Goal: Task Accomplishment & Management: Manage account settings

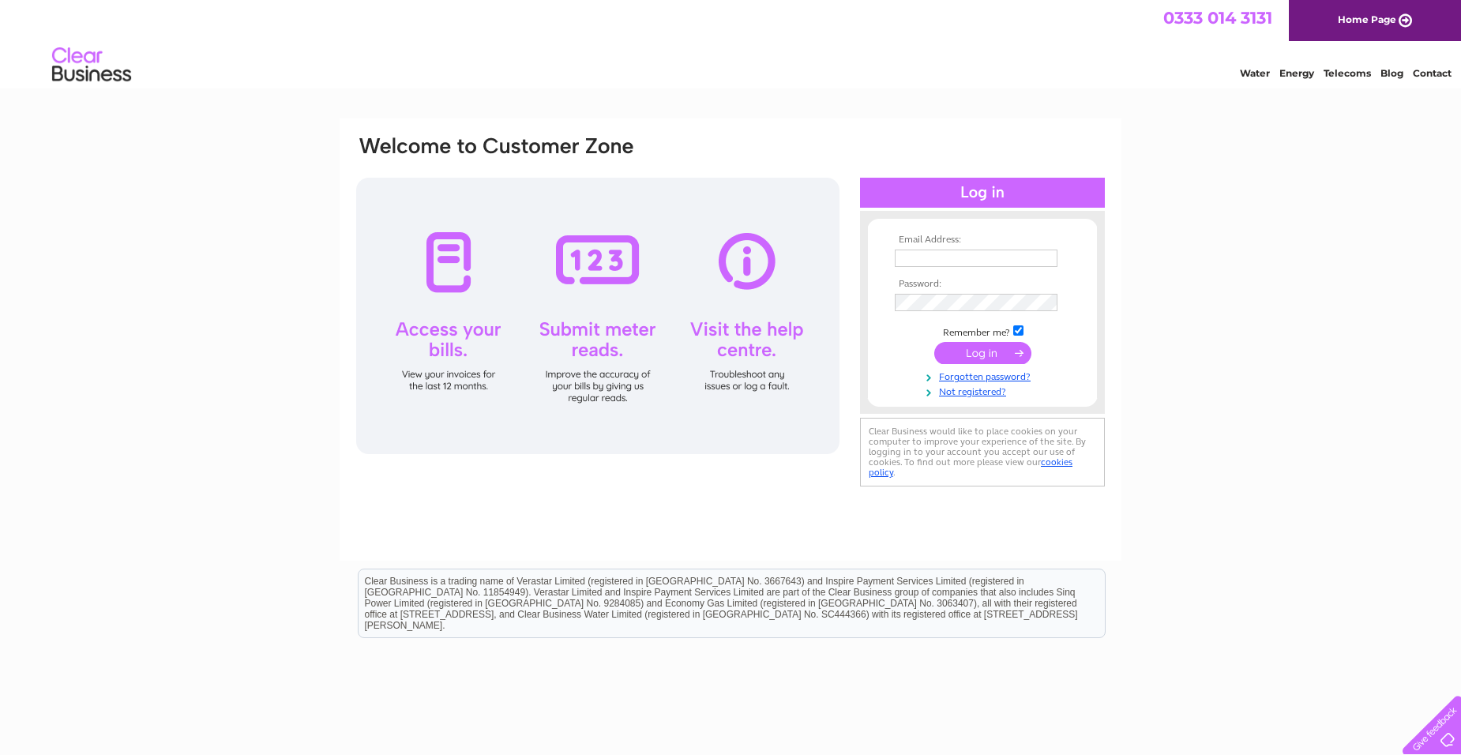
type input "[EMAIL_ADDRESS][DOMAIN_NAME]"
click at [982, 356] on input "submit" at bounding box center [982, 353] width 97 height 22
click at [1014, 351] on input "submit" at bounding box center [982, 353] width 97 height 22
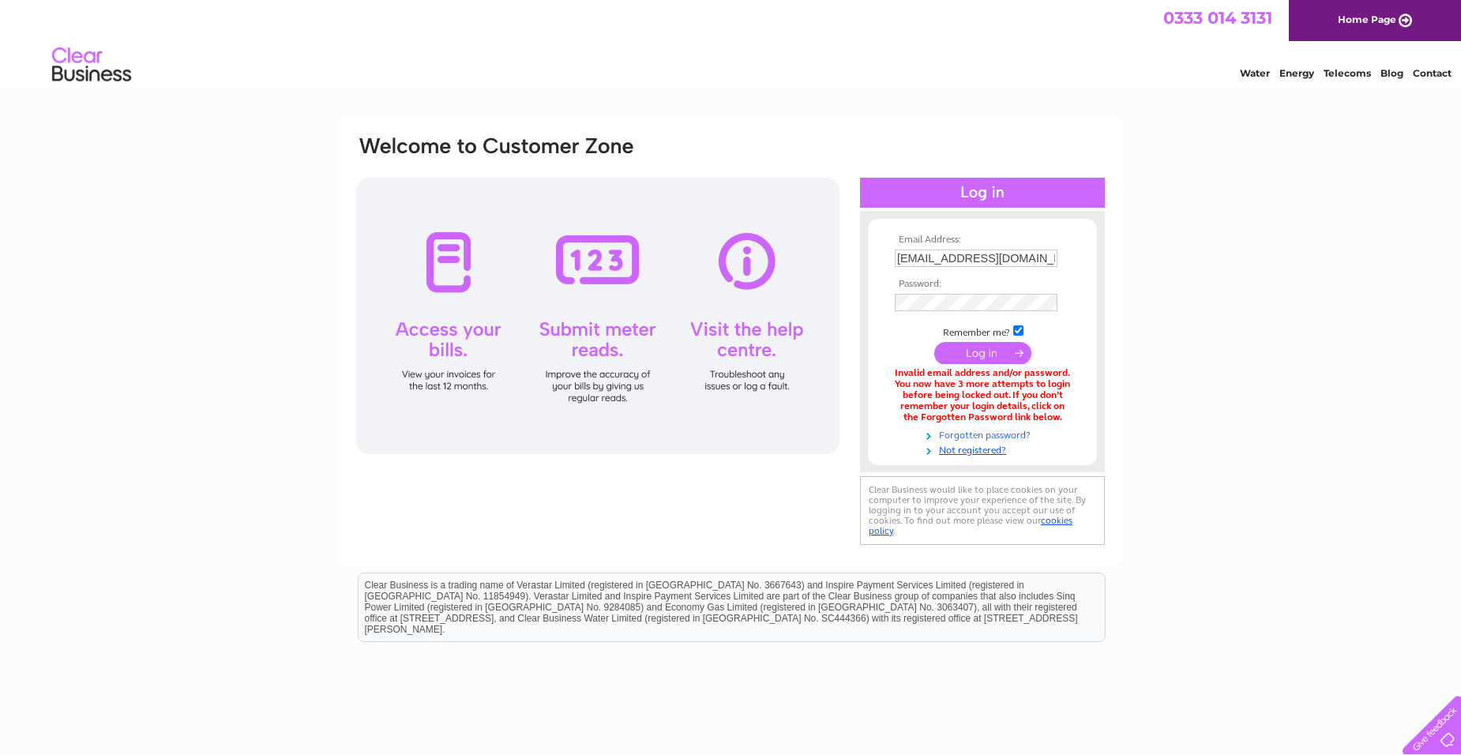
click at [969, 431] on link "Forgotten password?" at bounding box center [984, 433] width 179 height 15
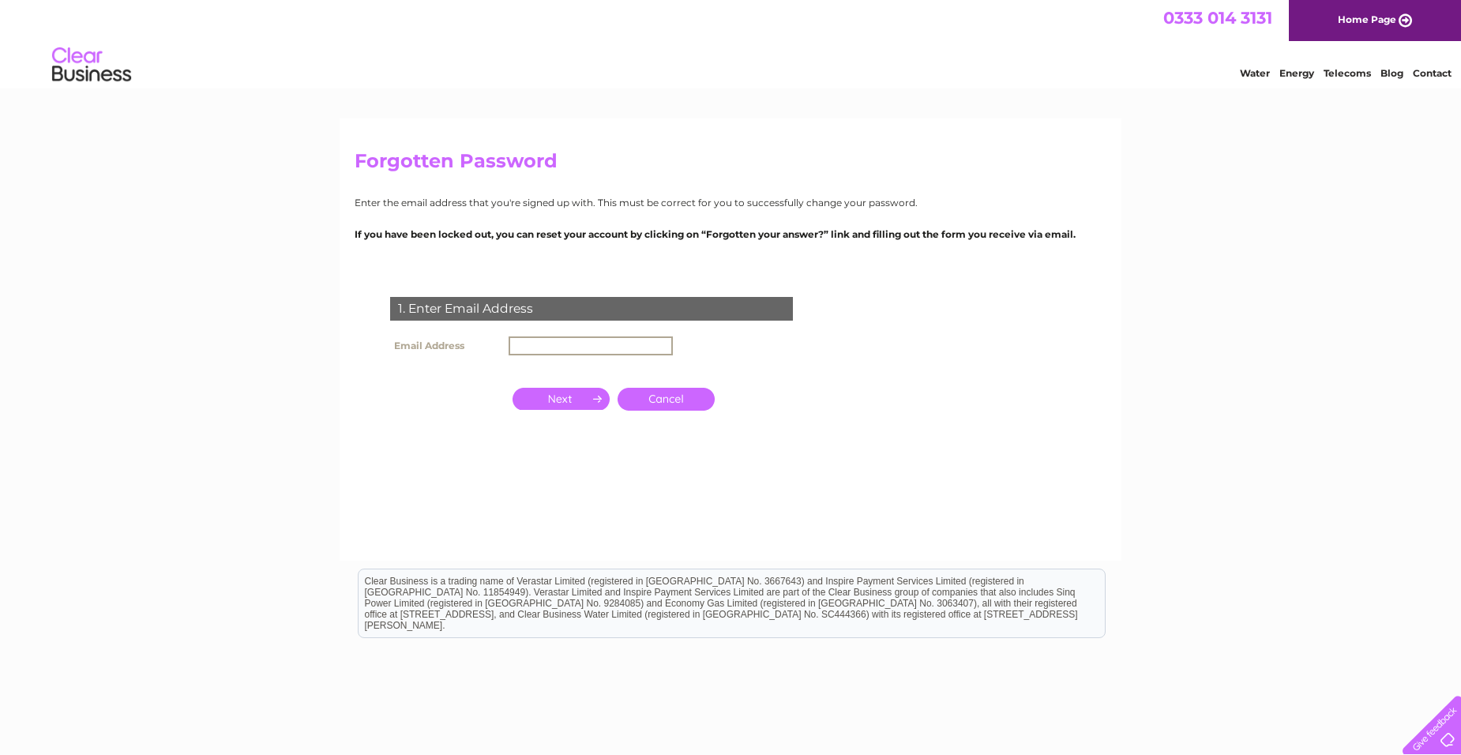
click at [543, 345] on input "text" at bounding box center [590, 345] width 164 height 19
type input "[EMAIL_ADDRESS][DOMAIN_NAME]"
click at [581, 399] on input "button" at bounding box center [560, 397] width 97 height 22
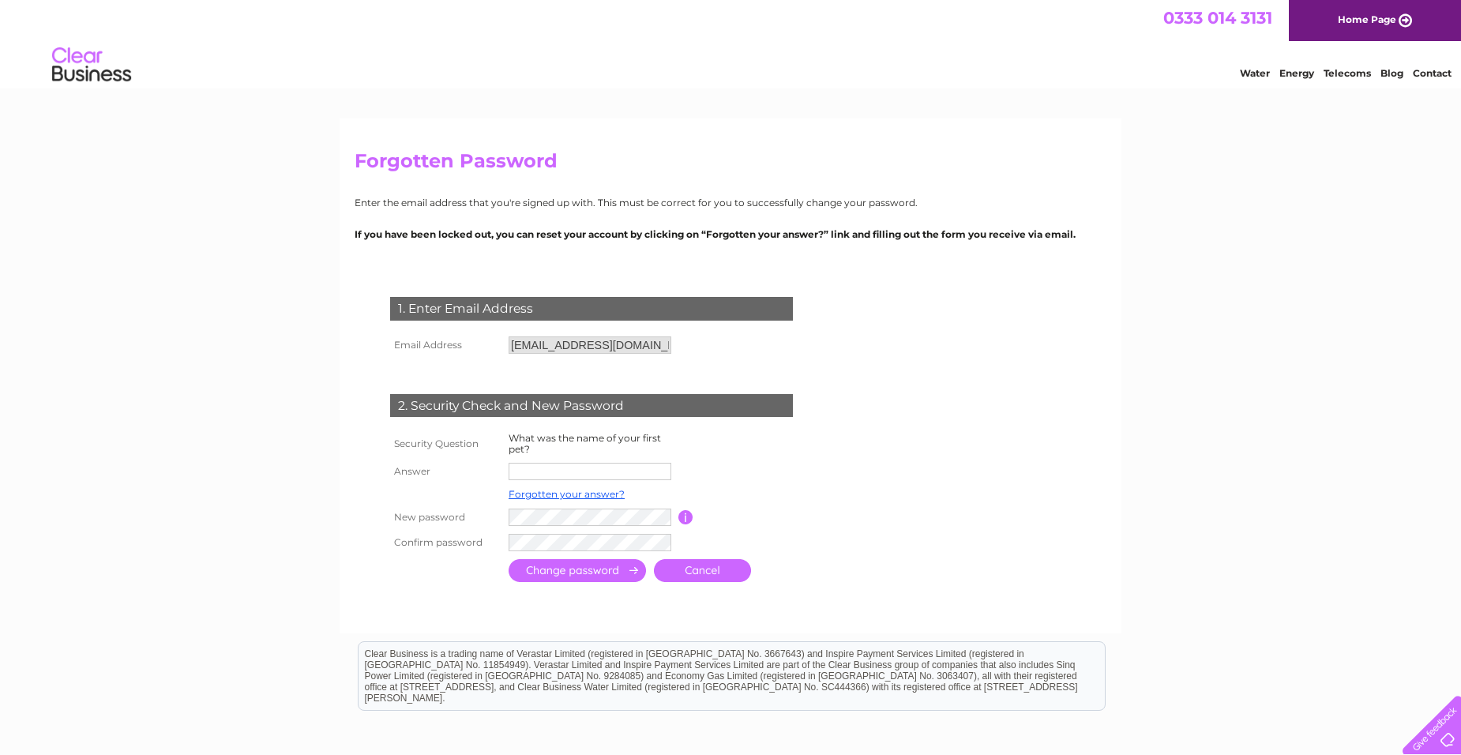
click at [533, 477] on input "text" at bounding box center [589, 471] width 163 height 17
type input "FISH"
click at [617, 573] on input "submit" at bounding box center [576, 572] width 137 height 23
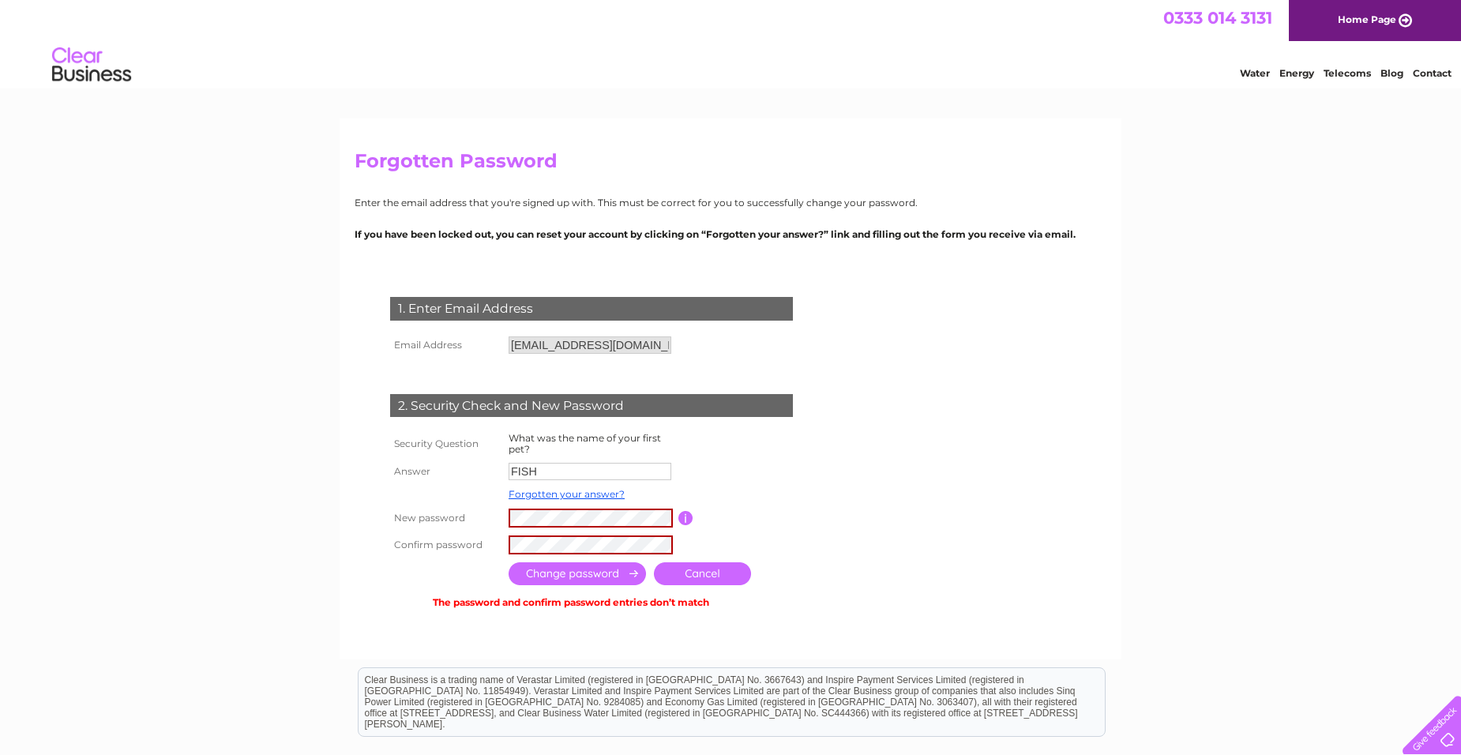
drag, startPoint x: 1069, startPoint y: 454, endPoint x: 914, endPoint y: 456, distance: 154.8
click at [1068, 454] on form "1. Enter Email Address Email Address omrikatwal129@gmail.com Cancel" at bounding box center [731, 454] width 752 height 378
click at [527, 565] on input "submit" at bounding box center [576, 573] width 137 height 23
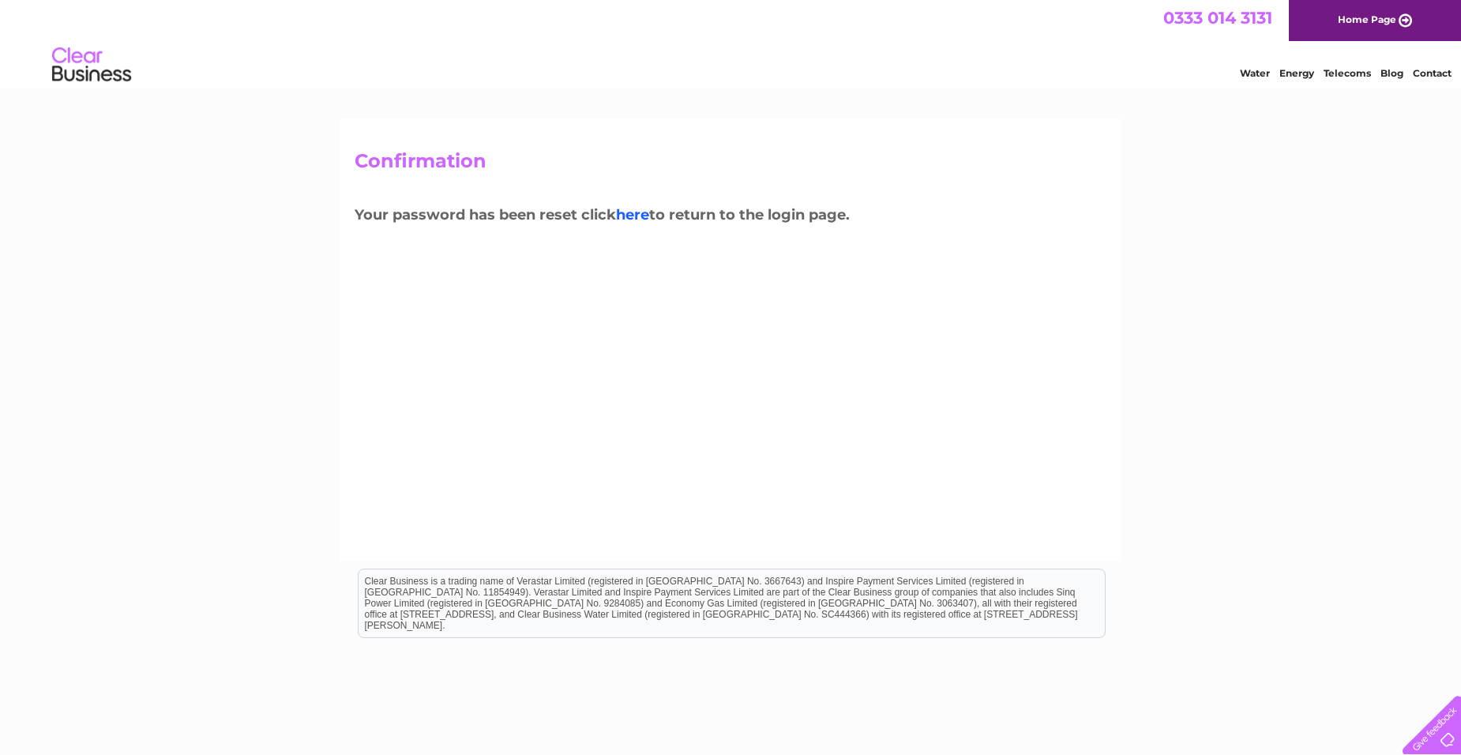
click at [640, 221] on link "here" at bounding box center [632, 214] width 33 height 17
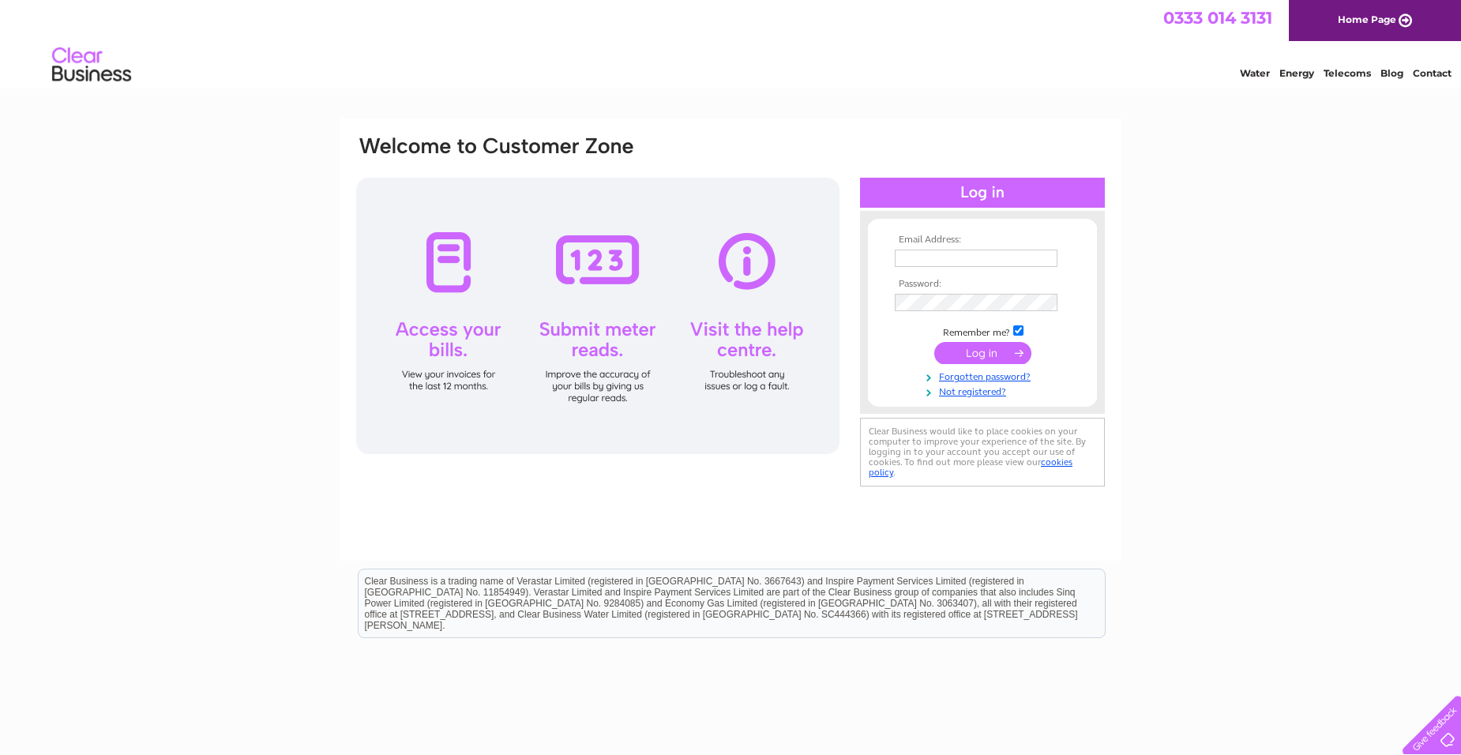
type input "[EMAIL_ADDRESS][DOMAIN_NAME]"
click at [946, 358] on input "submit" at bounding box center [982, 353] width 97 height 22
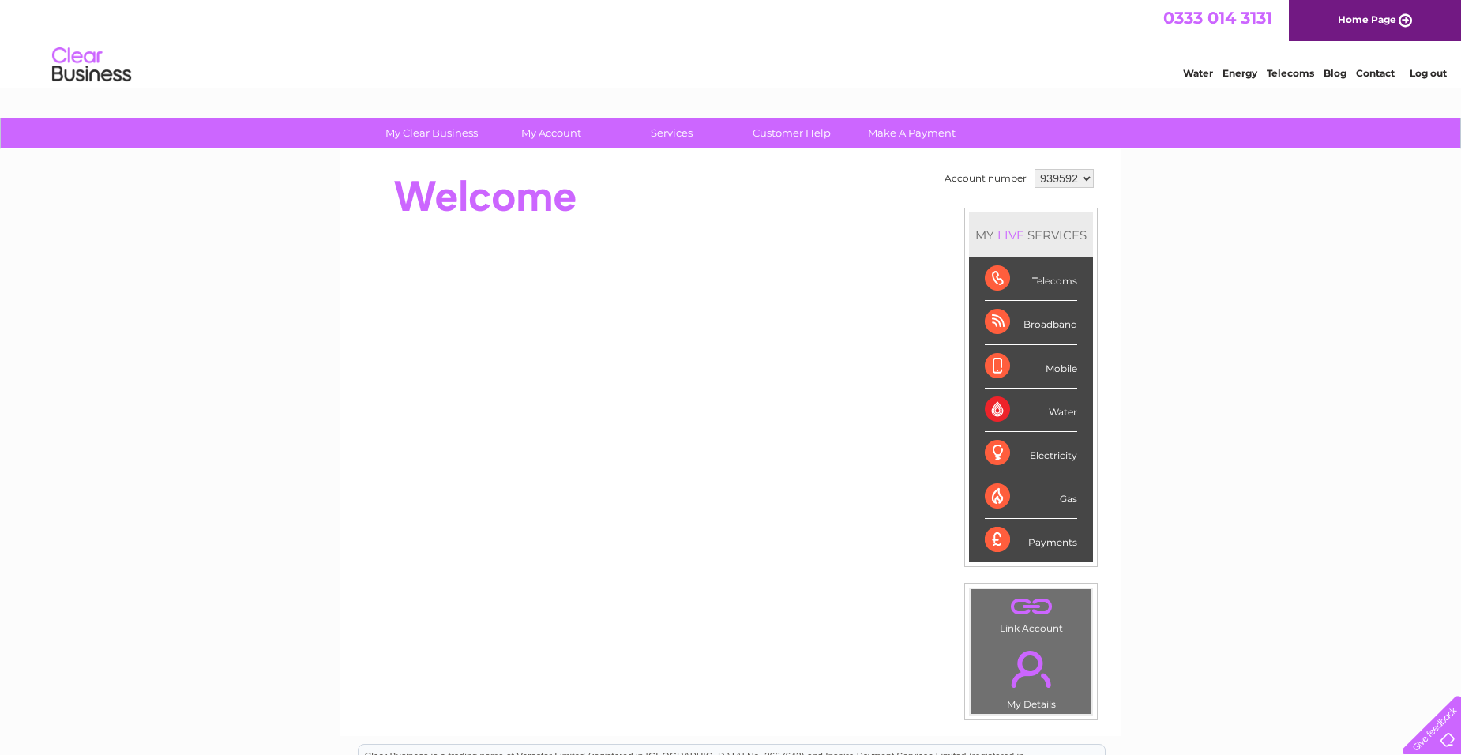
click at [1059, 406] on div "Water" at bounding box center [1031, 409] width 92 height 43
click at [986, 409] on div "Water" at bounding box center [1031, 409] width 92 height 43
click at [1045, 411] on div "Water" at bounding box center [1031, 409] width 92 height 43
drag, startPoint x: 1045, startPoint y: 411, endPoint x: 1253, endPoint y: 385, distance: 210.2
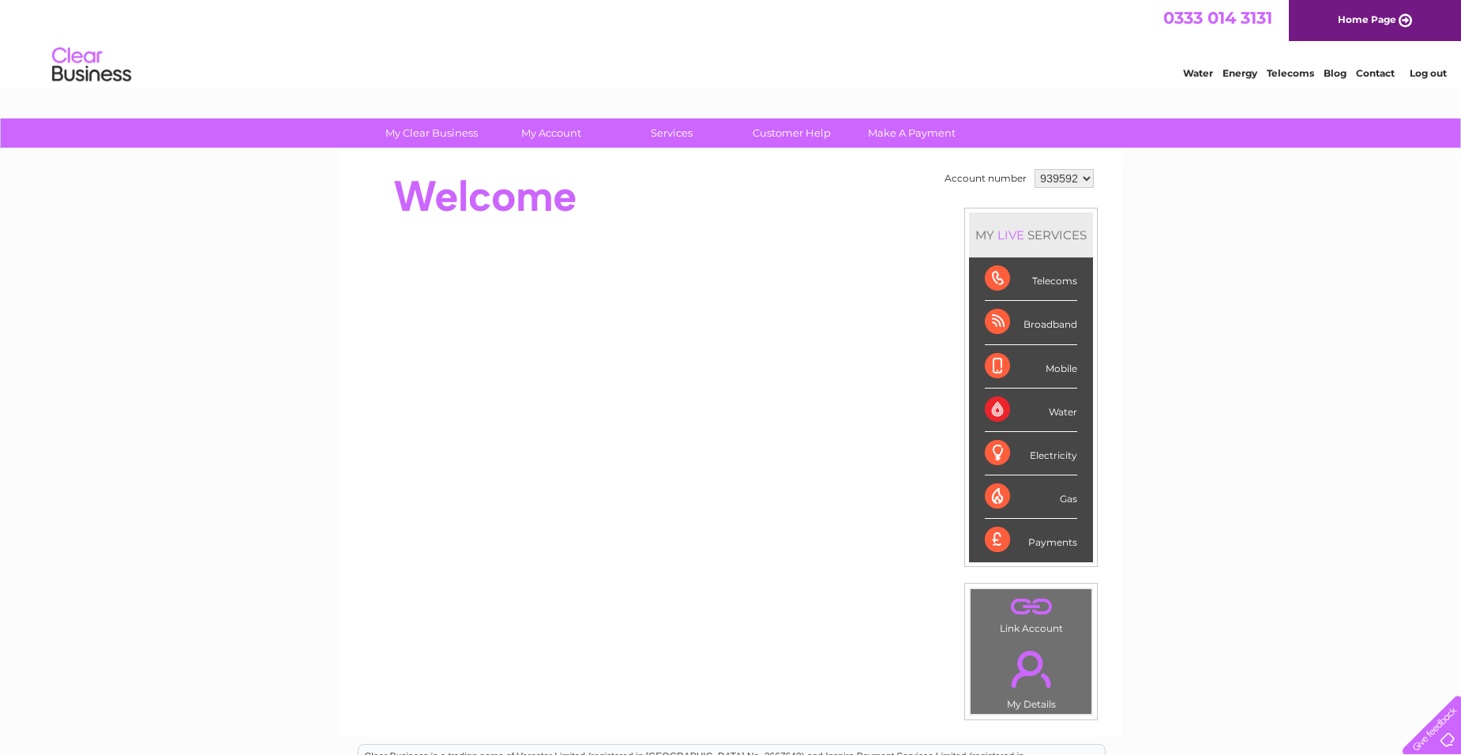
click at [1315, 381] on div "My Clear Business Login Details My Details My Preferences Link Account My Accou…" at bounding box center [730, 561] width 1461 height 887
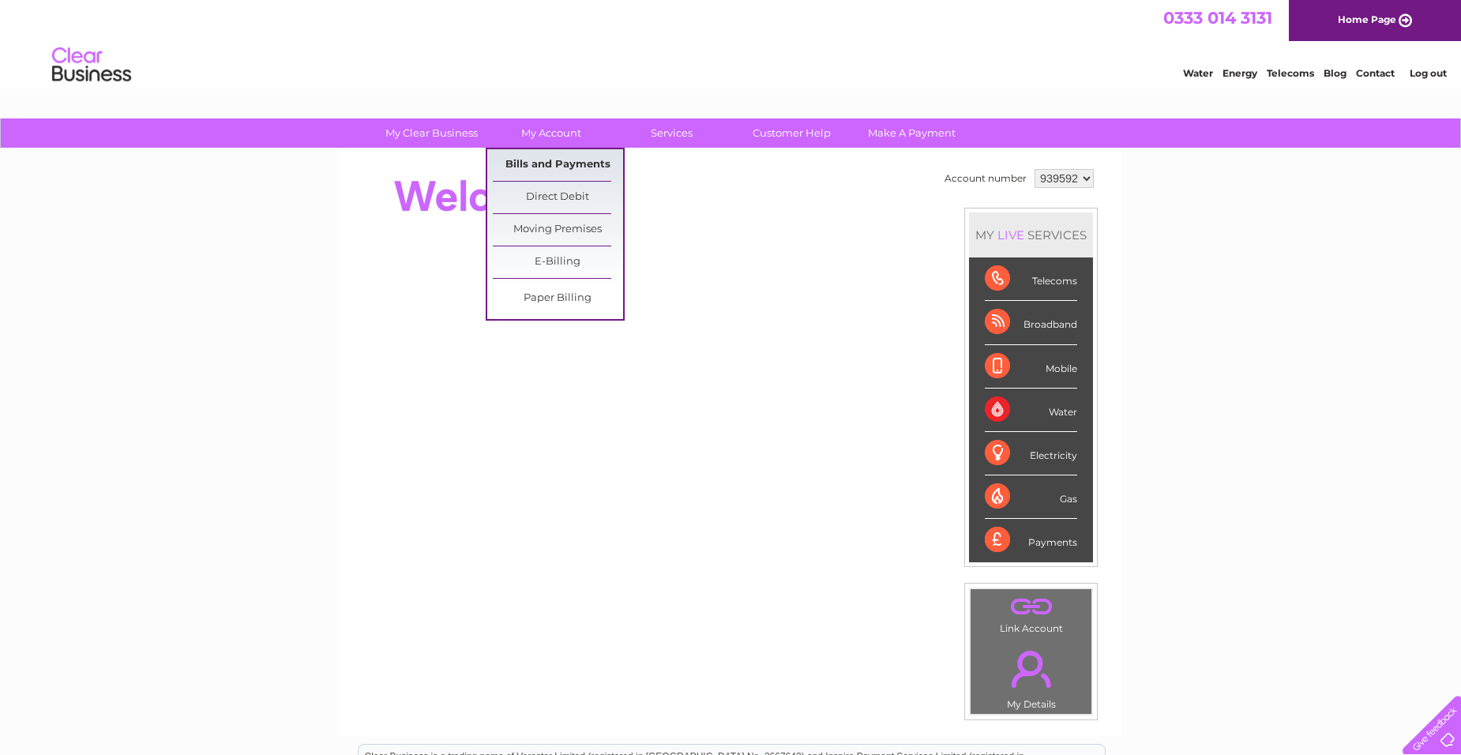
click at [542, 165] on link "Bills and Payments" at bounding box center [558, 165] width 130 height 32
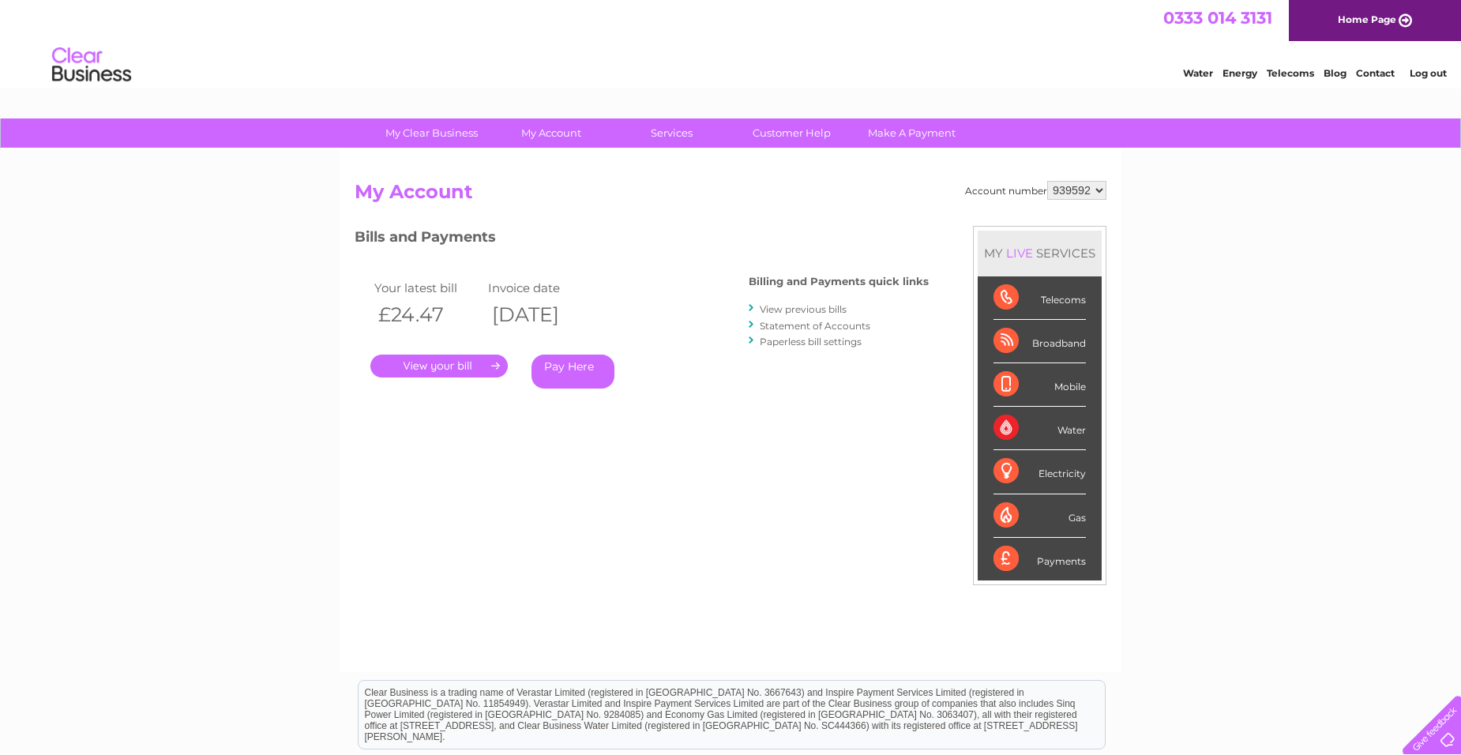
click at [1097, 193] on select "939592" at bounding box center [1076, 190] width 59 height 19
click at [1097, 184] on select "939592" at bounding box center [1076, 190] width 59 height 19
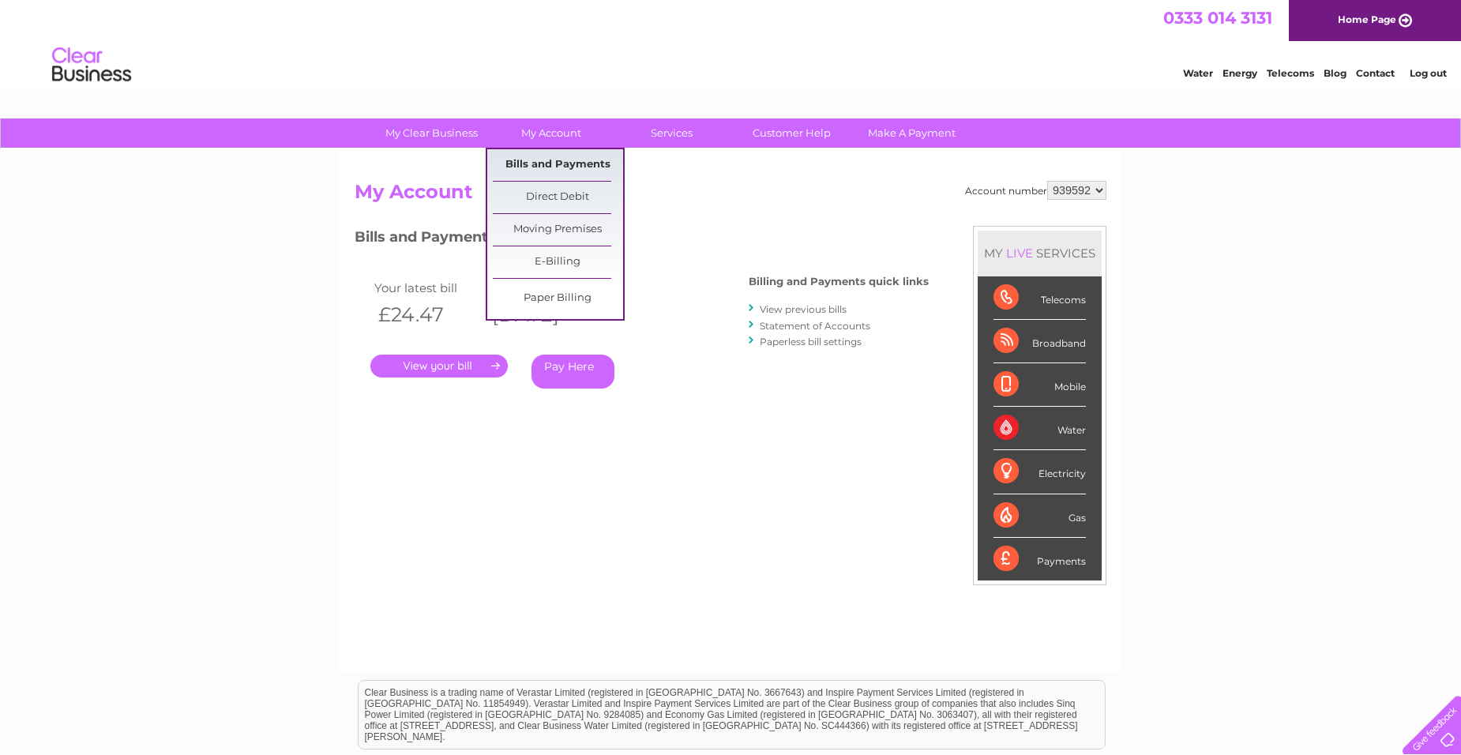
click at [555, 168] on link "Bills and Payments" at bounding box center [558, 165] width 130 height 32
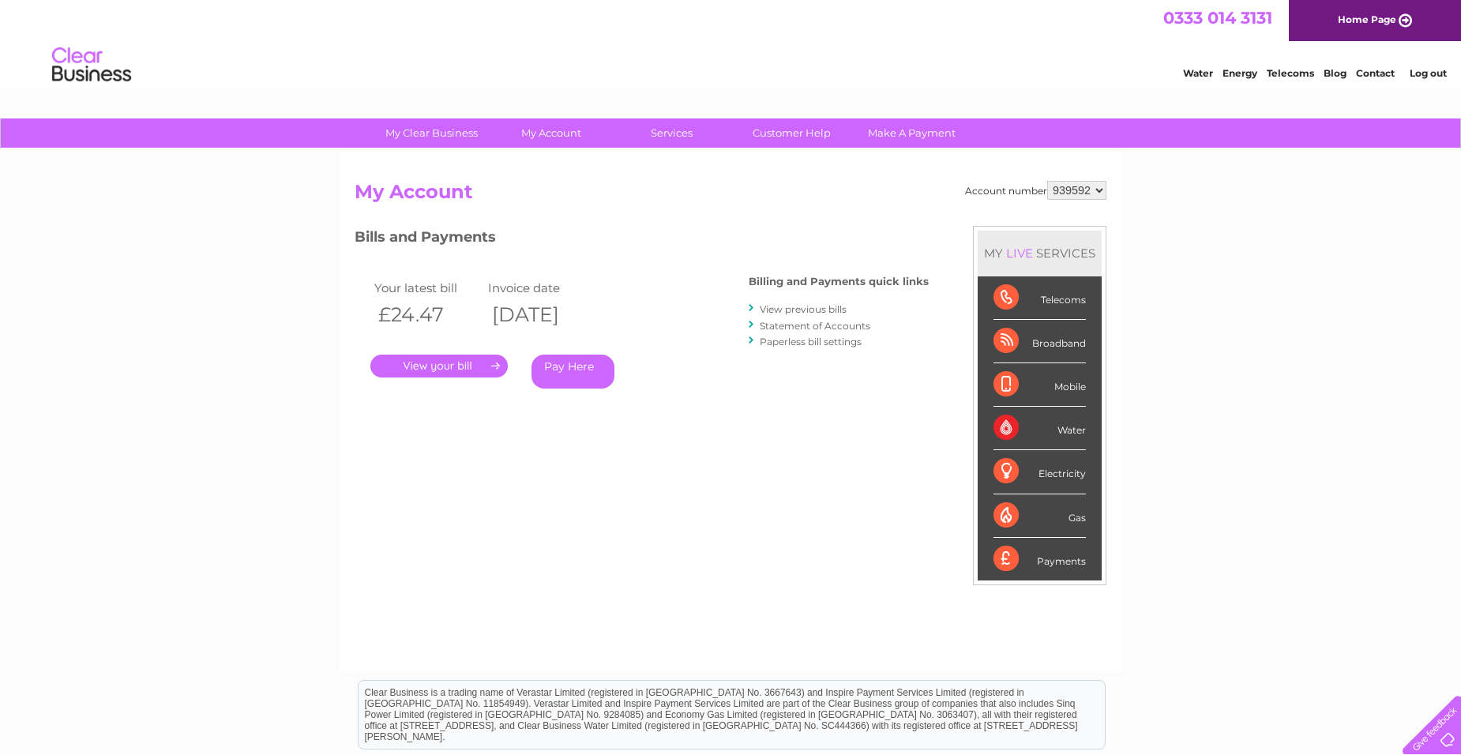
click at [1097, 189] on select "939592" at bounding box center [1076, 190] width 59 height 19
click at [1047, 181] on select "939592" at bounding box center [1076, 190] width 59 height 19
click at [487, 369] on link "." at bounding box center [438, 366] width 137 height 23
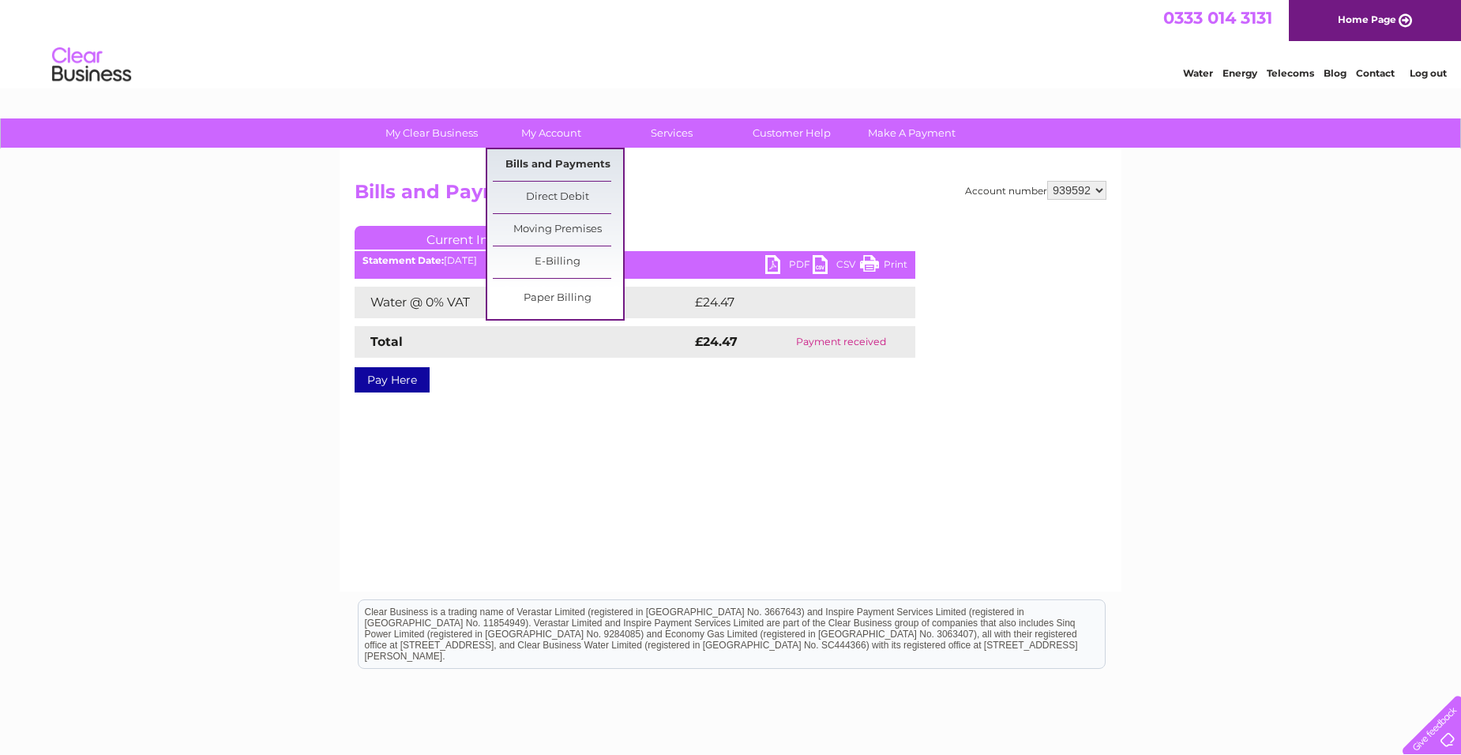
click at [533, 150] on link "Bills and Payments" at bounding box center [558, 165] width 130 height 32
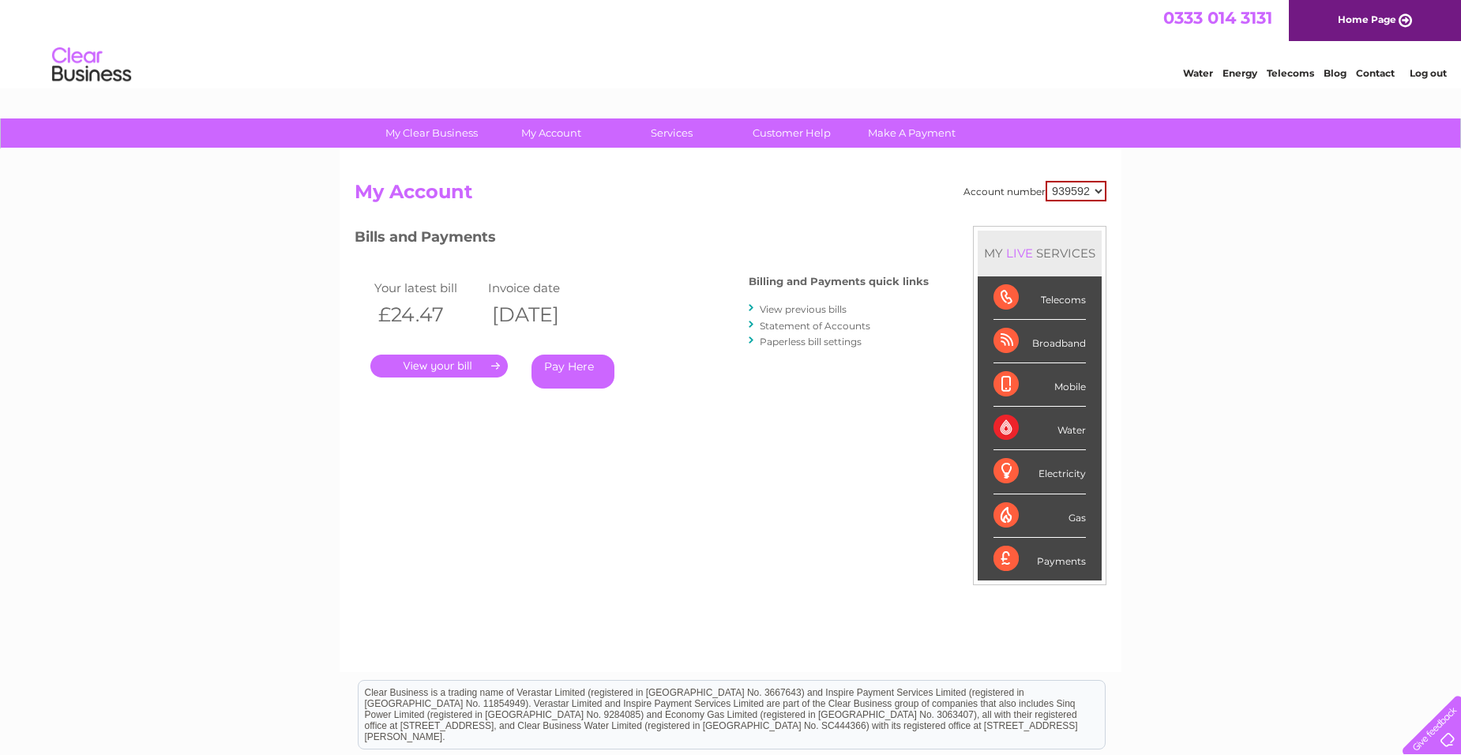
click at [1098, 202] on h2 "My Account" at bounding box center [731, 196] width 752 height 30
click at [1098, 187] on select "939592" at bounding box center [1075, 191] width 61 height 21
click at [1045, 181] on select "939592" at bounding box center [1075, 191] width 61 height 21
